Goal: Transaction & Acquisition: Purchase product/service

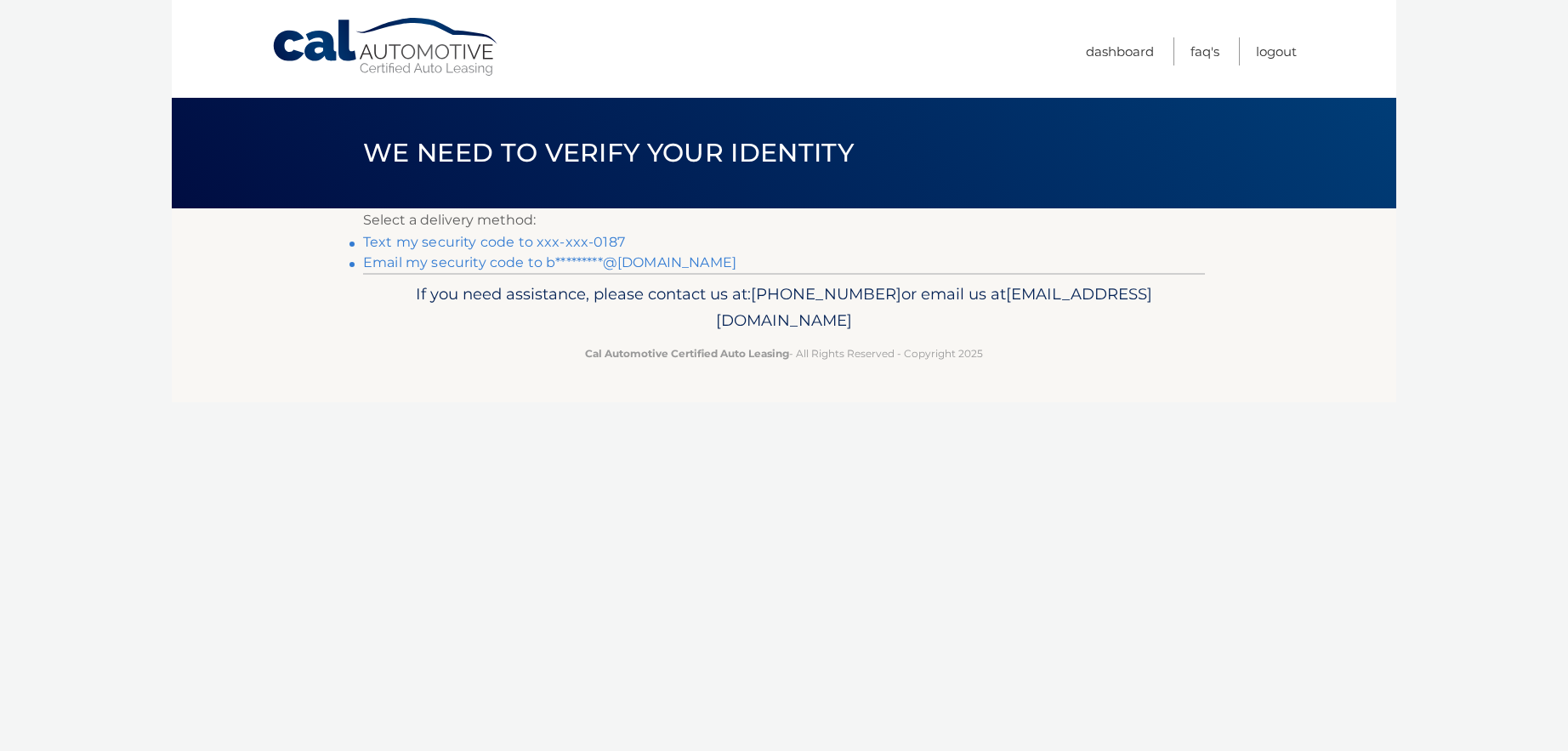
click at [546, 243] on link "Text my security code to xxx-xxx-0187" at bounding box center [494, 242] width 261 height 16
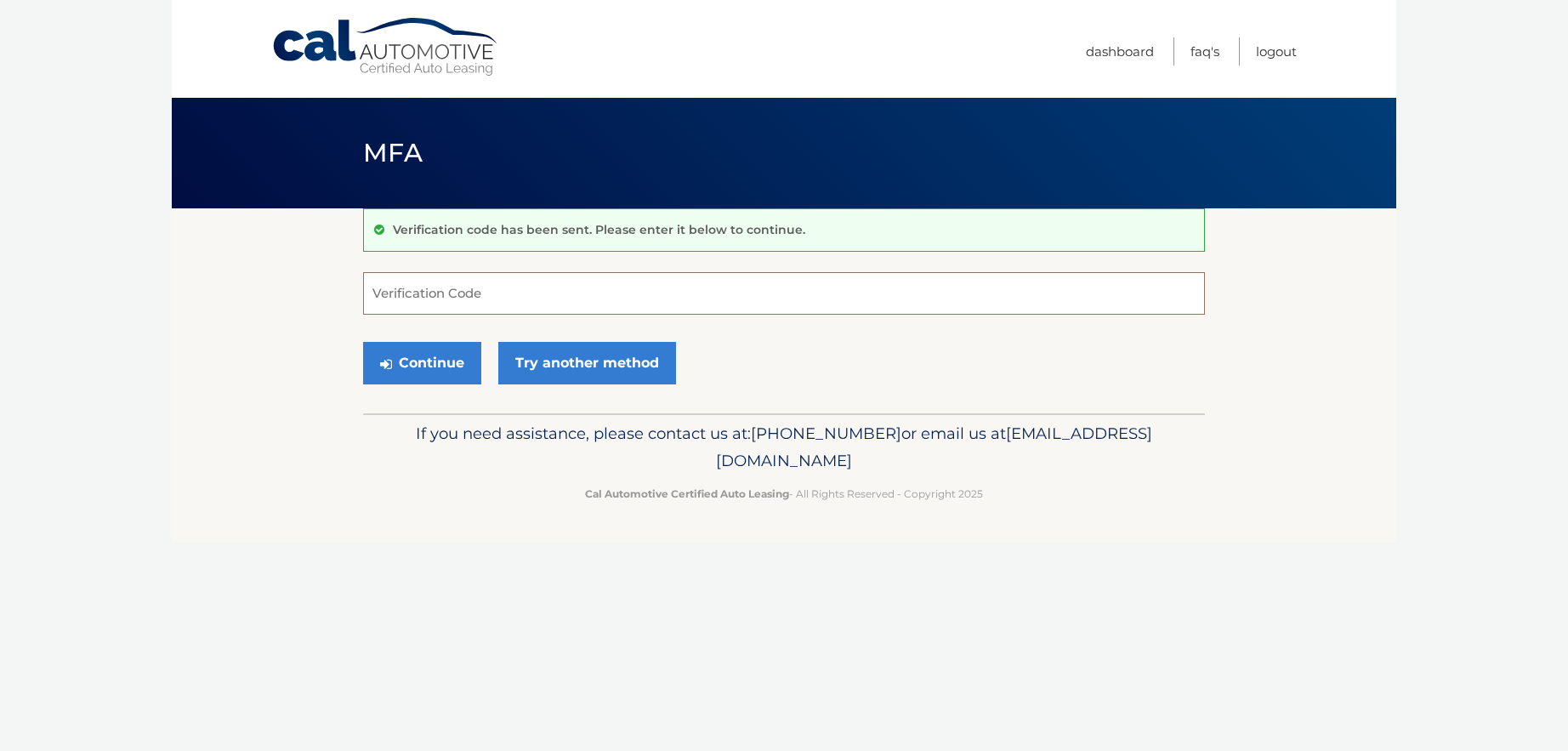
click at [449, 294] on input "Verification Code" at bounding box center [784, 293] width 842 height 43
type input "383219"
click at [440, 351] on button "Continue" at bounding box center [422, 363] width 118 height 43
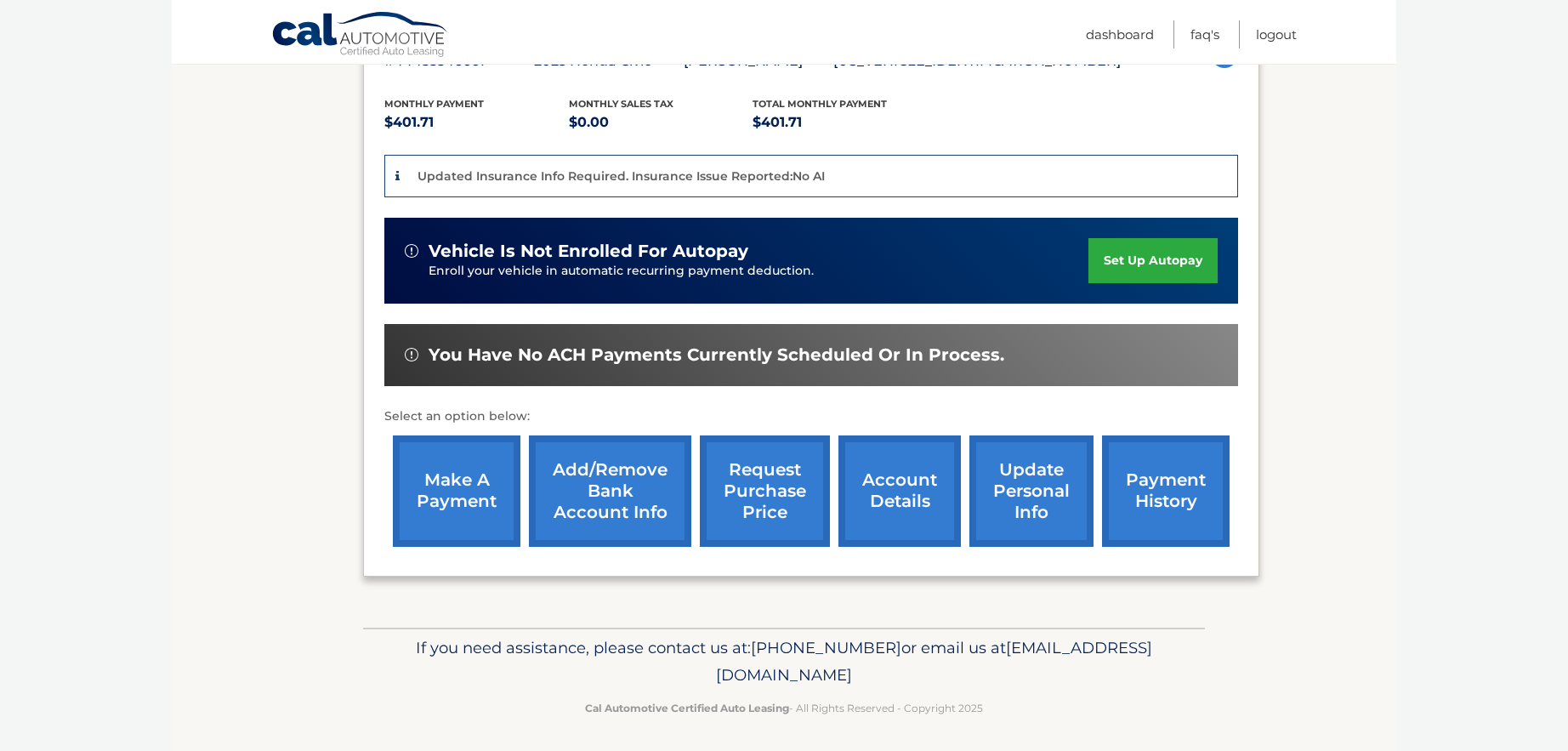
scroll to position [343, 0]
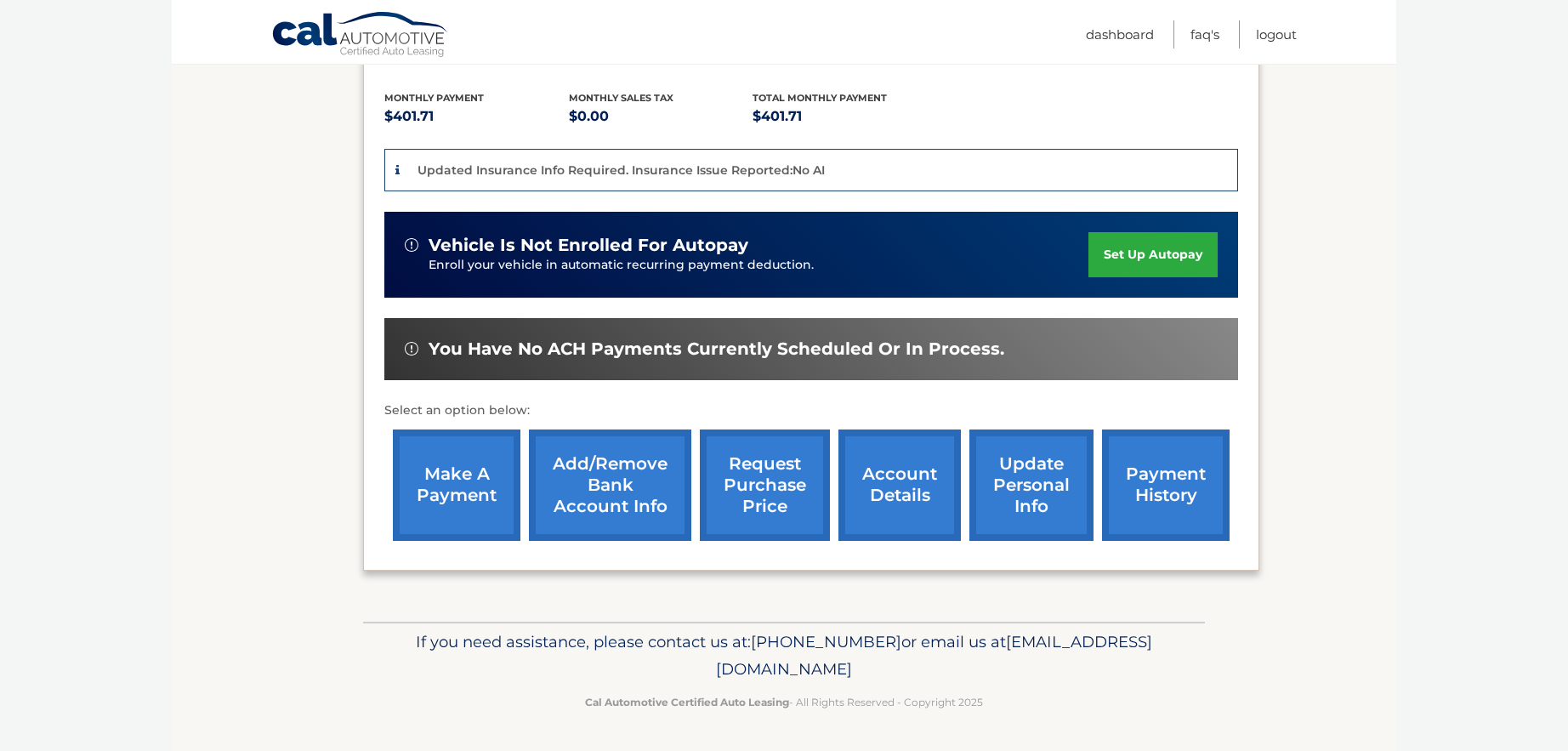
click at [454, 477] on link "make a payment" at bounding box center [456, 485] width 127 height 111
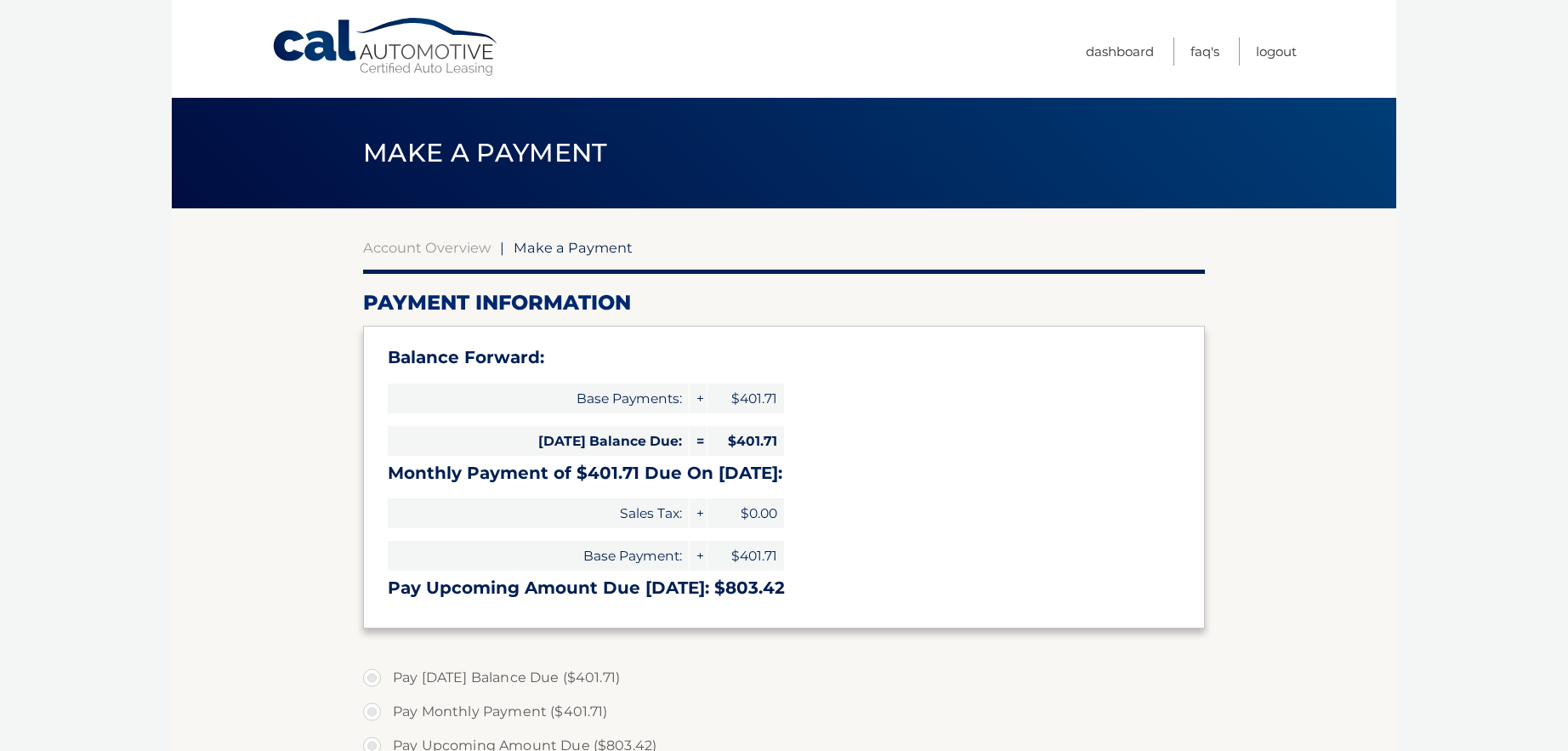
select select "MjFmZmM2ZjQtYmExOS00MTYwLWFiYmItMTg3ZmNlMWQ2ZDU5"
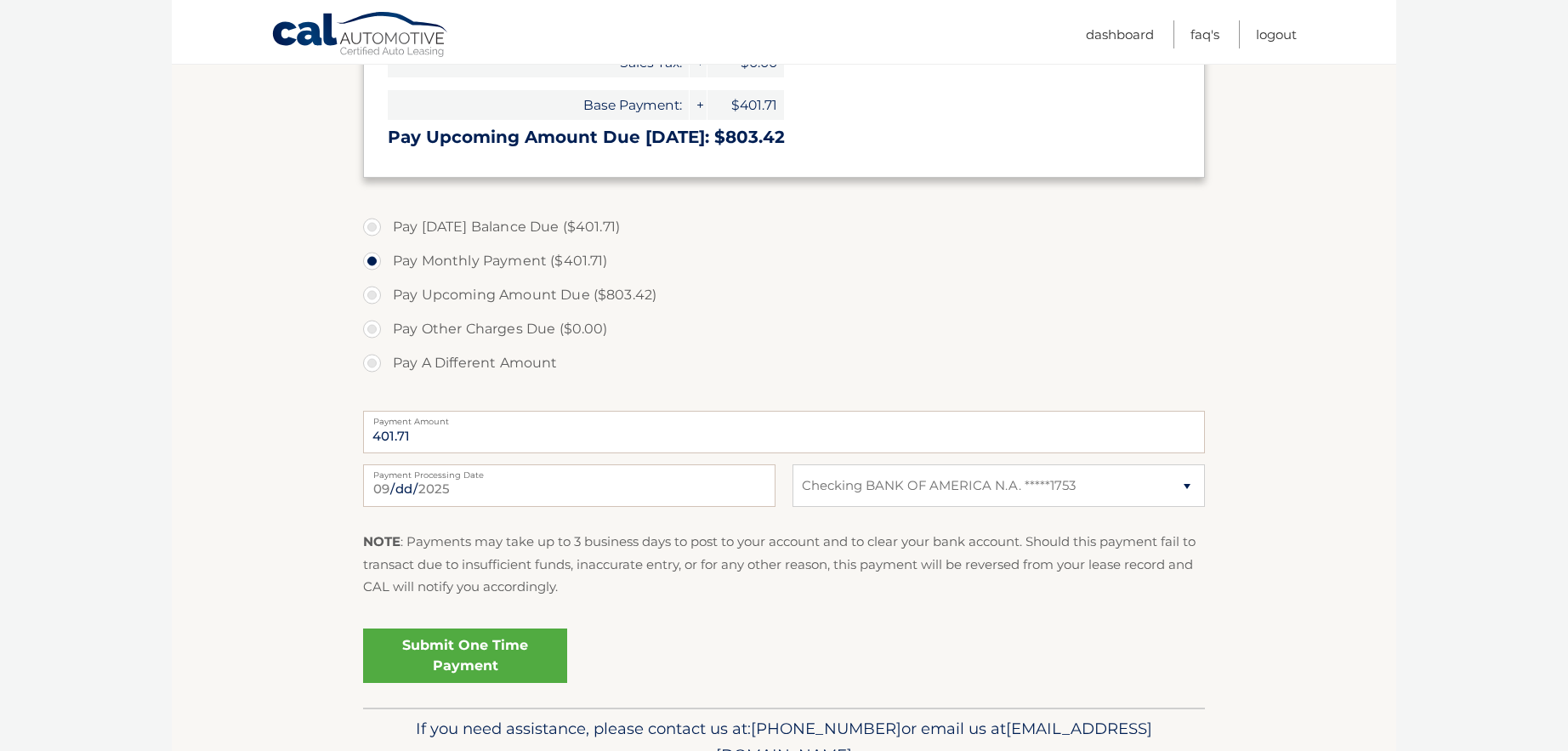
scroll to position [455, 0]
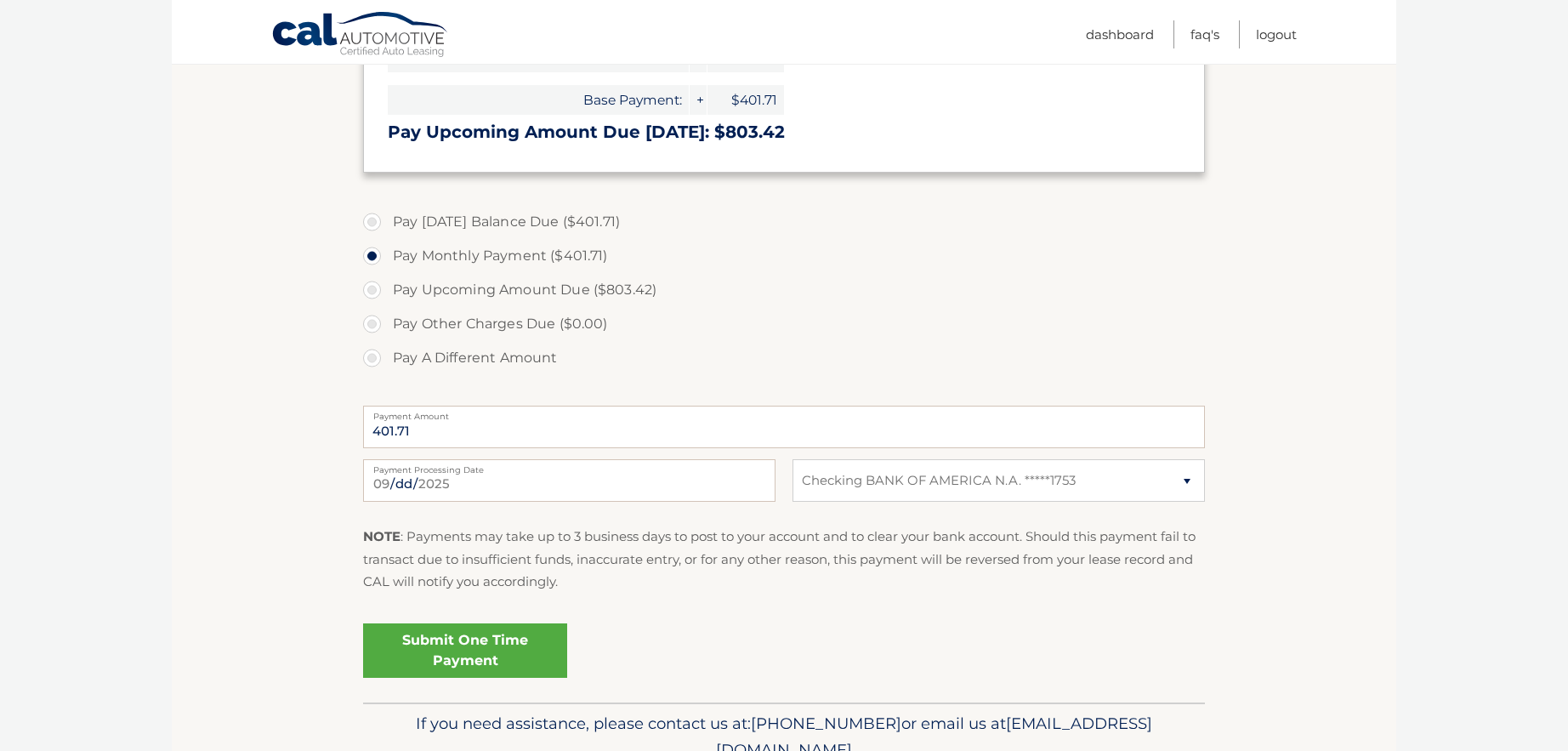
click at [484, 641] on link "Submit One Time Payment" at bounding box center [465, 650] width 204 height 55
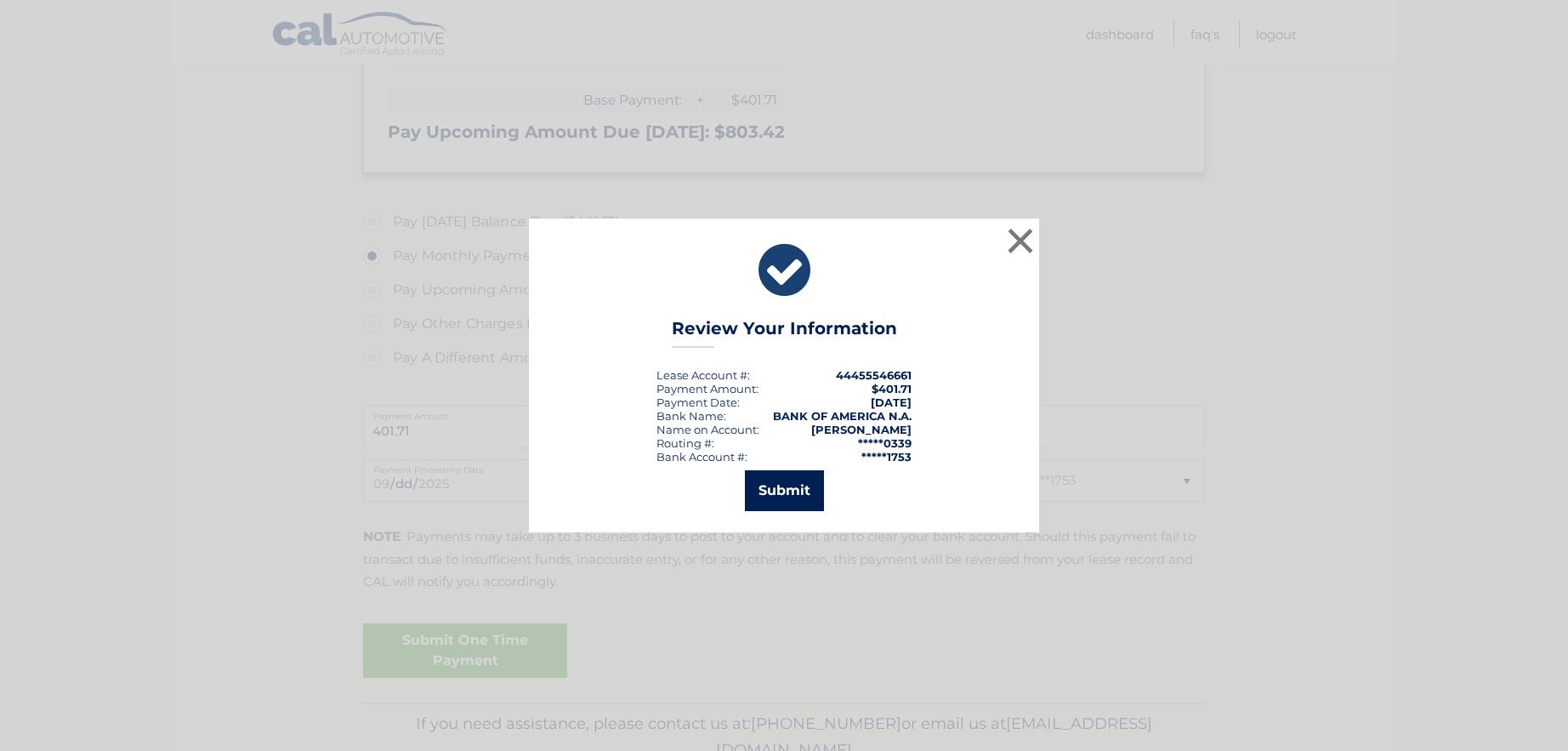
click at [784, 492] on button "Submit" at bounding box center [784, 490] width 79 height 41
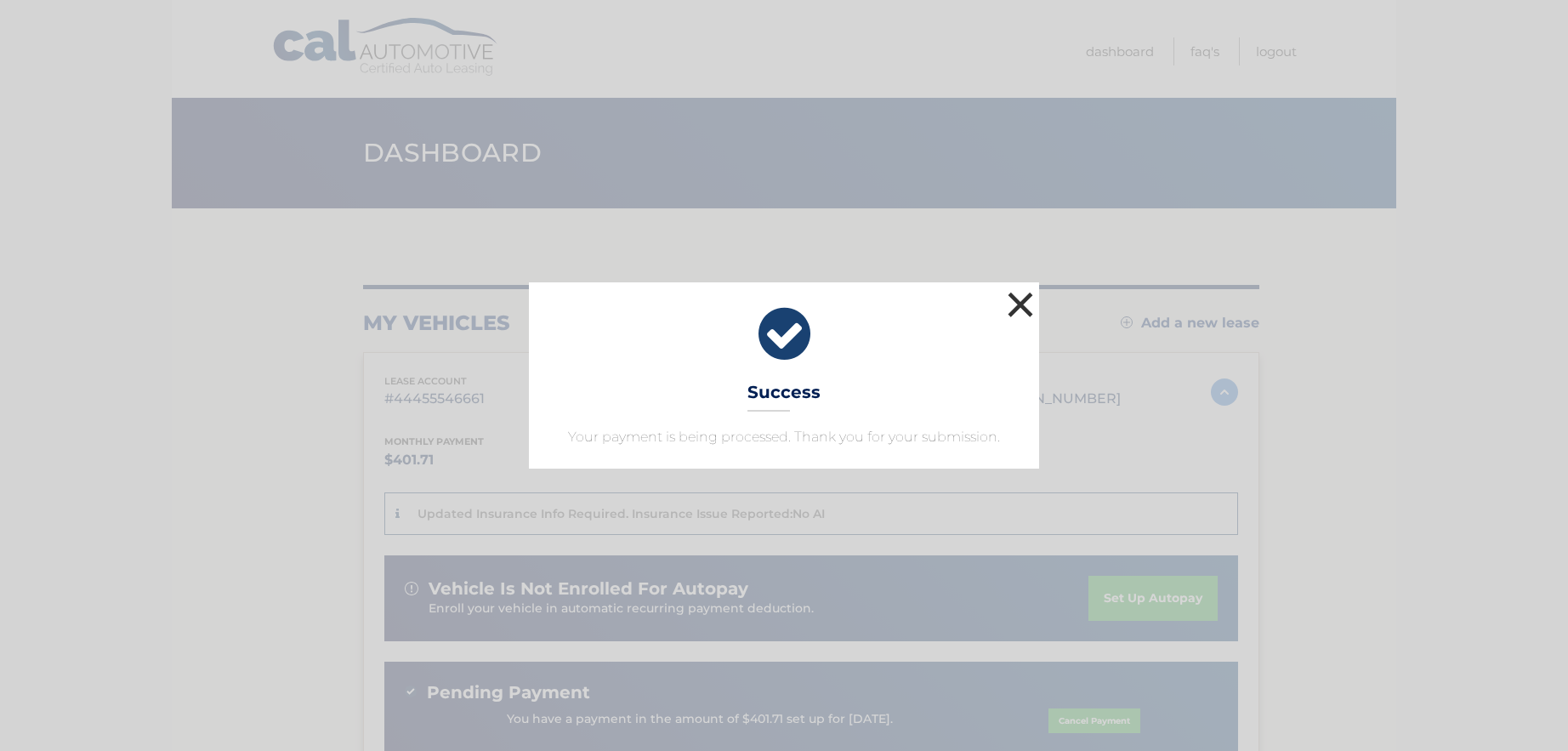
click at [1009, 308] on button "×" at bounding box center [1020, 304] width 34 height 34
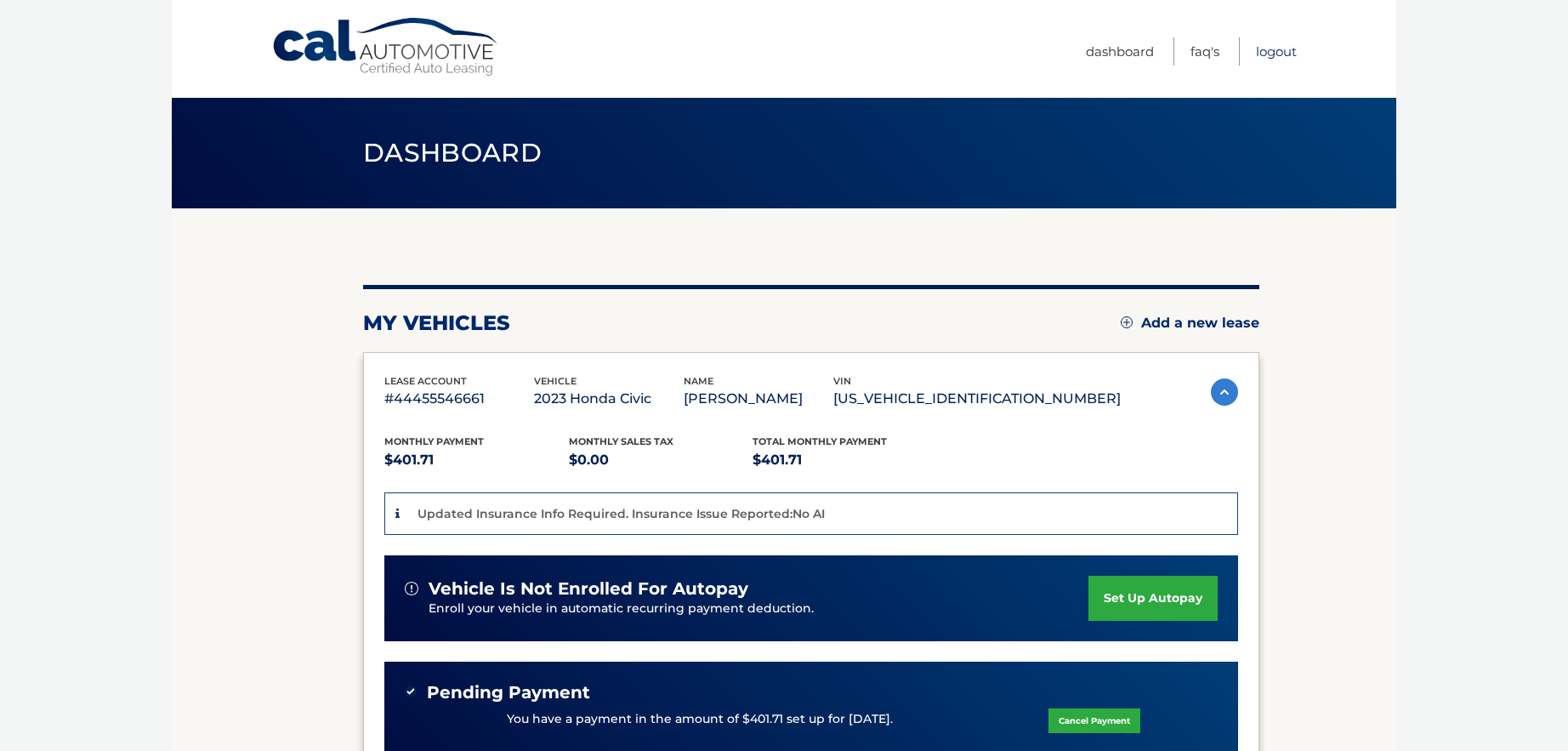
click at [1266, 53] on link "Logout" at bounding box center [1277, 51] width 41 height 28
